Goal: Task Accomplishment & Management: Manage account settings

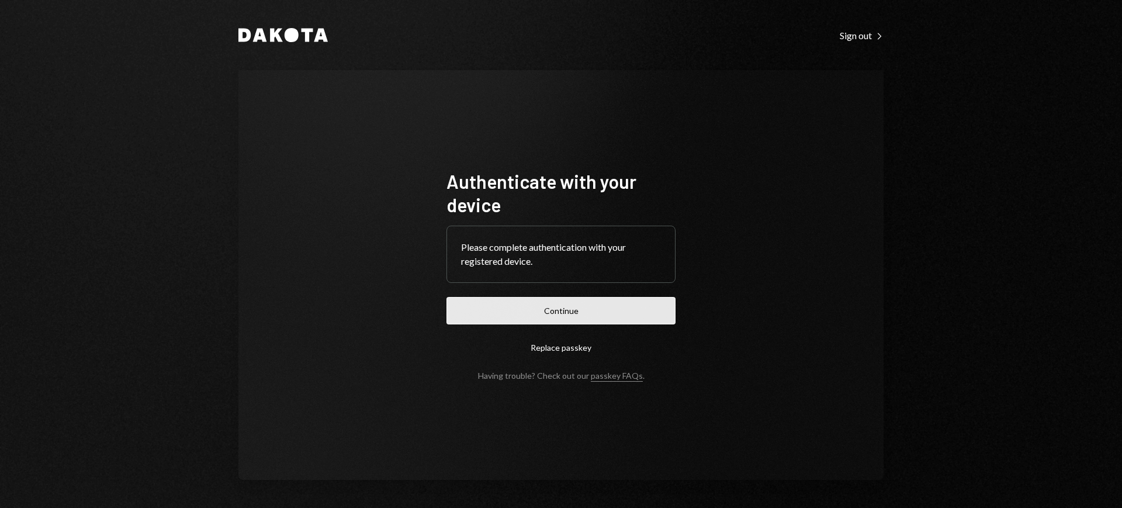
click at [566, 303] on button "Continue" at bounding box center [560, 310] width 229 height 27
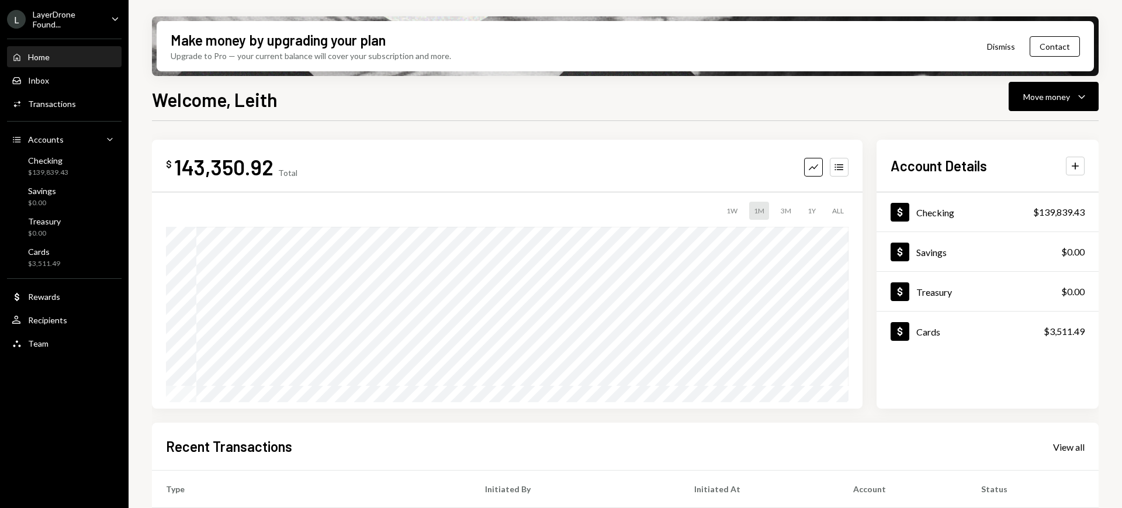
click at [99, 17] on div "LayerDrone Found..." at bounding box center [67, 19] width 69 height 20
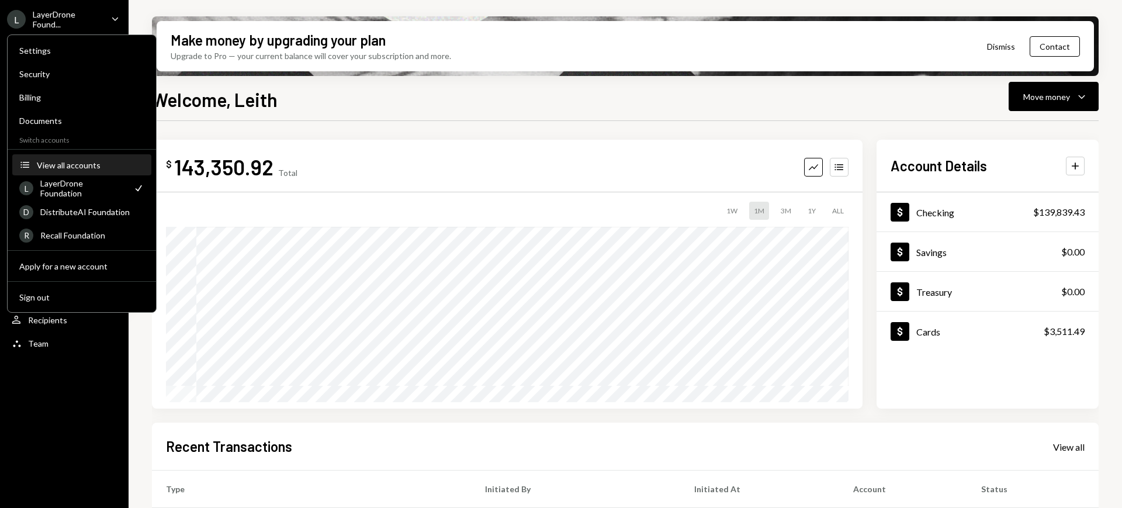
click at [114, 165] on div "View all accounts" at bounding box center [91, 165] width 108 height 10
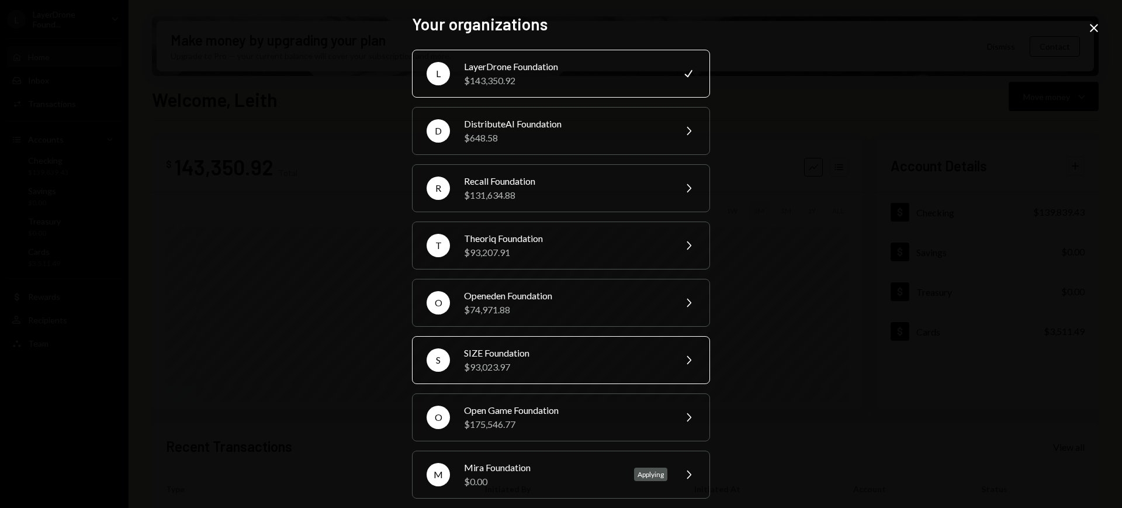
click at [587, 360] on div "$93,023.97" at bounding box center [565, 367] width 203 height 14
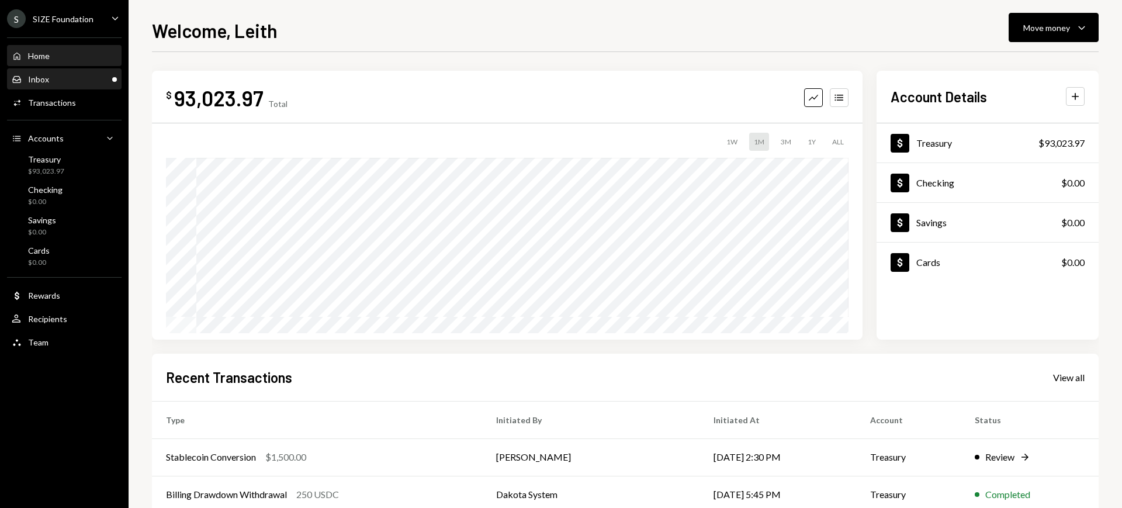
click at [81, 81] on div "Inbox Inbox" at bounding box center [64, 79] width 105 height 11
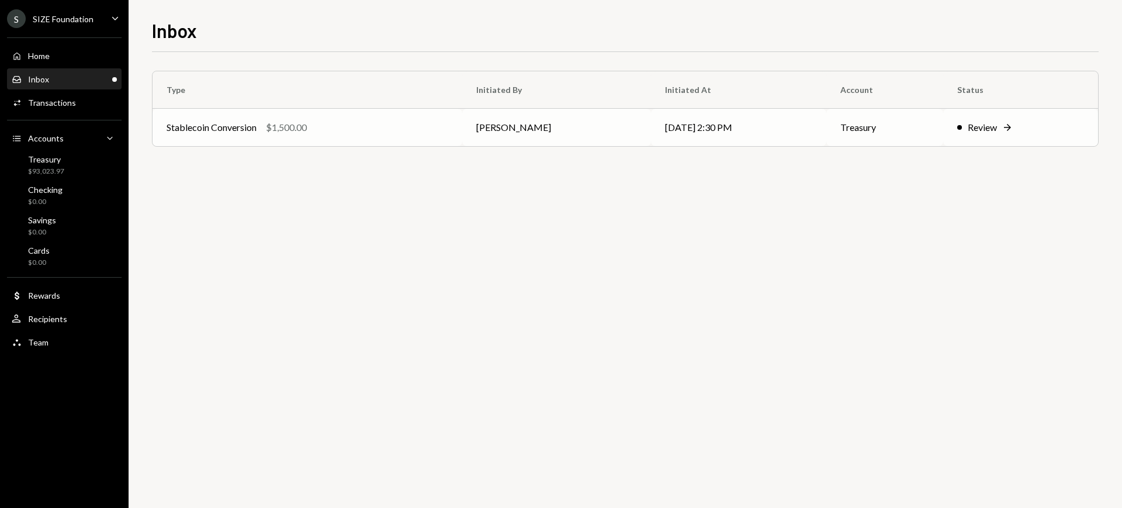
click at [488, 134] on td "[PERSON_NAME]" at bounding box center [556, 127] width 189 height 37
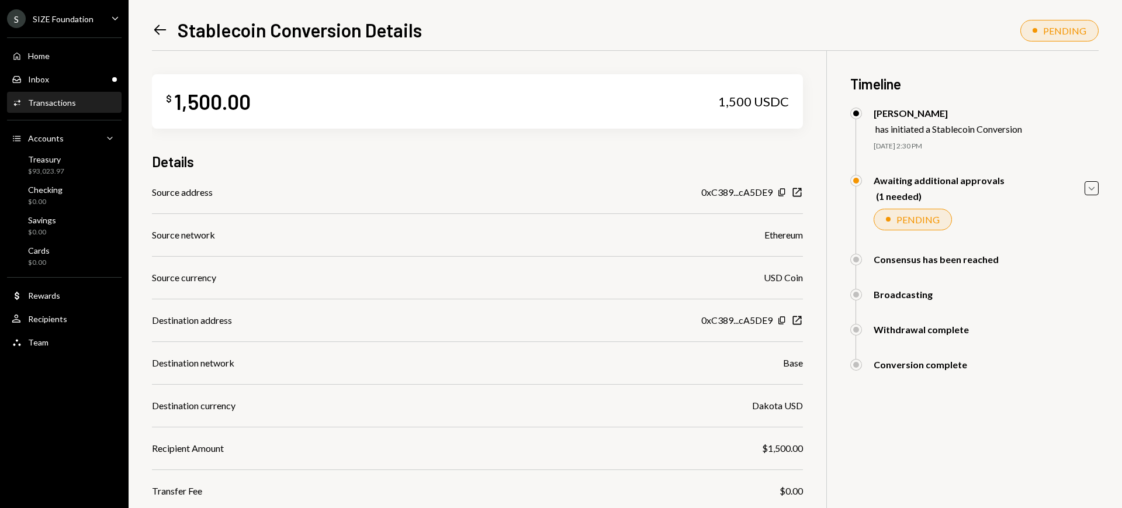
scroll to position [92, 0]
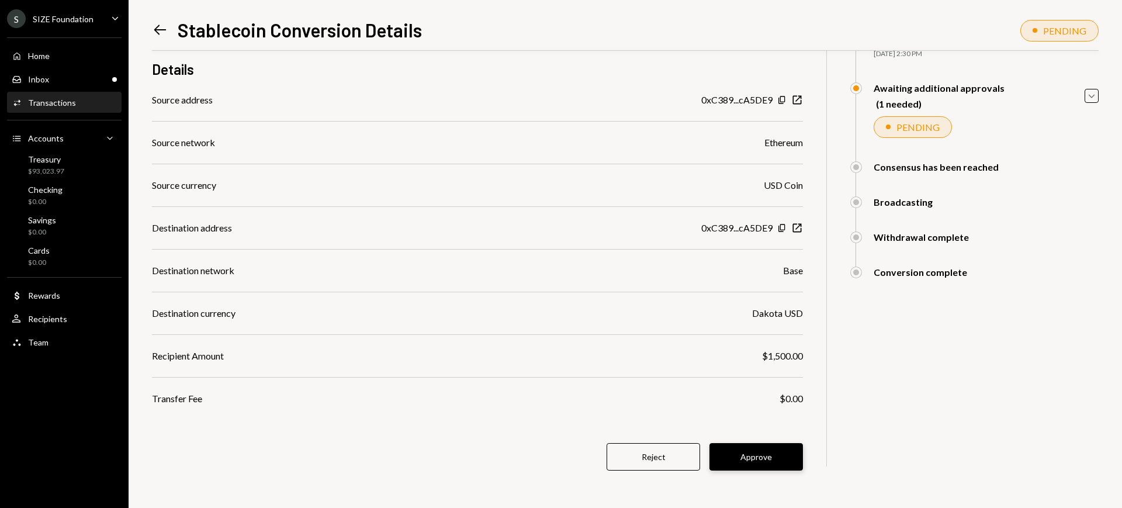
click at [755, 453] on button "Approve" at bounding box center [755, 456] width 93 height 27
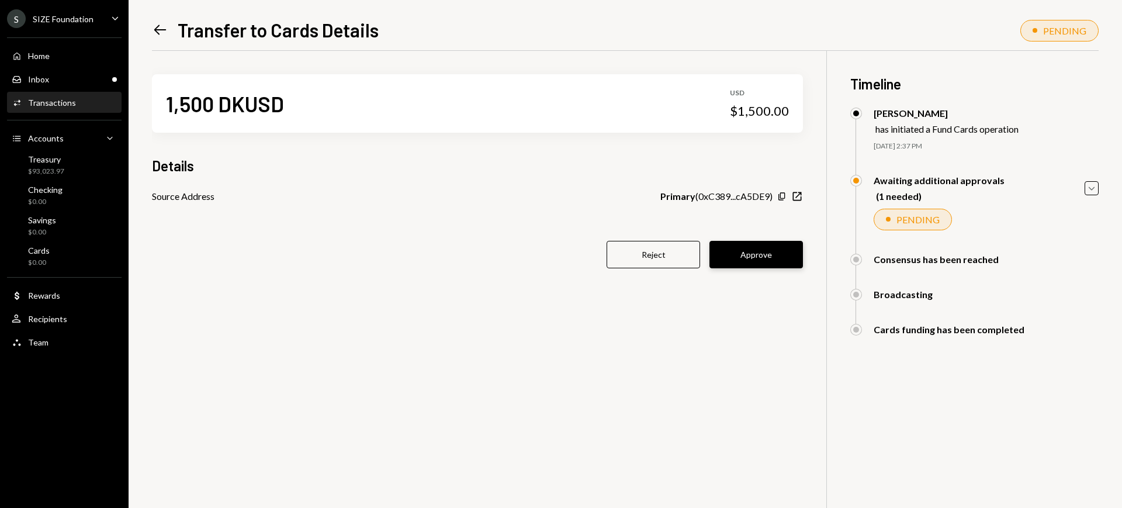
click at [788, 248] on button "Approve" at bounding box center [755, 254] width 93 height 27
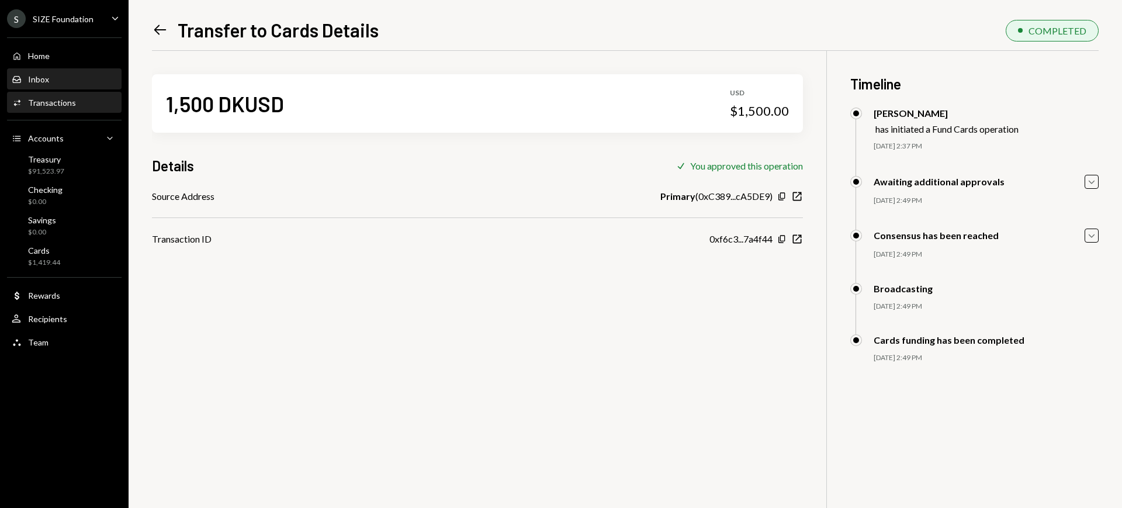
click at [58, 75] on div "Inbox Inbox" at bounding box center [64, 79] width 105 height 11
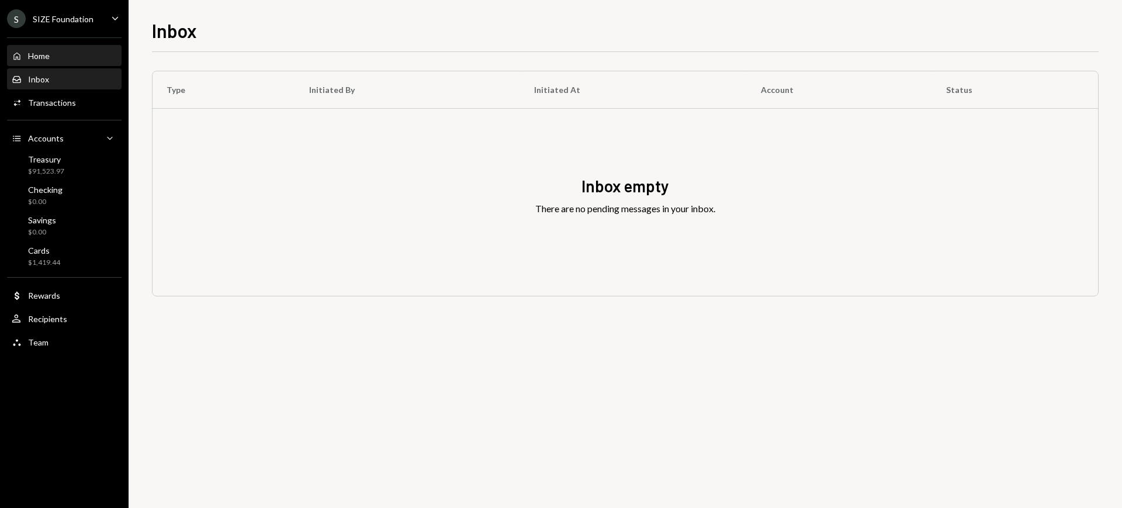
click at [63, 58] on div "Home Home" at bounding box center [64, 56] width 105 height 11
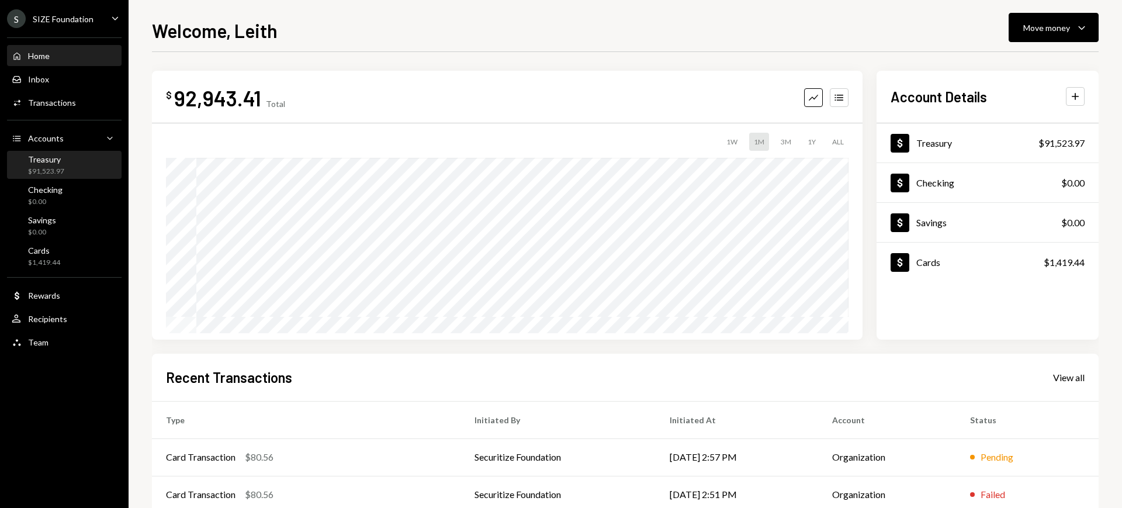
click at [83, 168] on div "Treasury $91,523.97" at bounding box center [64, 165] width 105 height 22
